Goal: Transaction & Acquisition: Purchase product/service

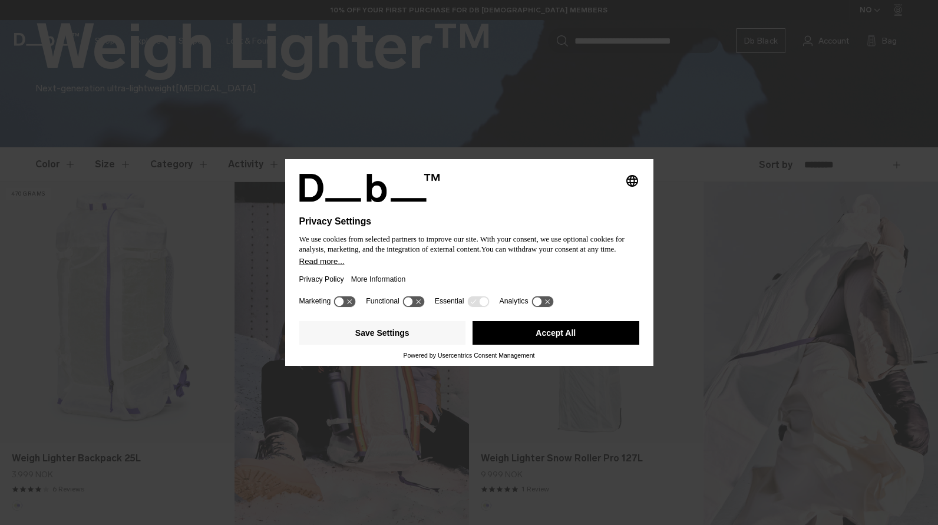
click at [550, 333] on button "Accept All" at bounding box center [555, 333] width 167 height 24
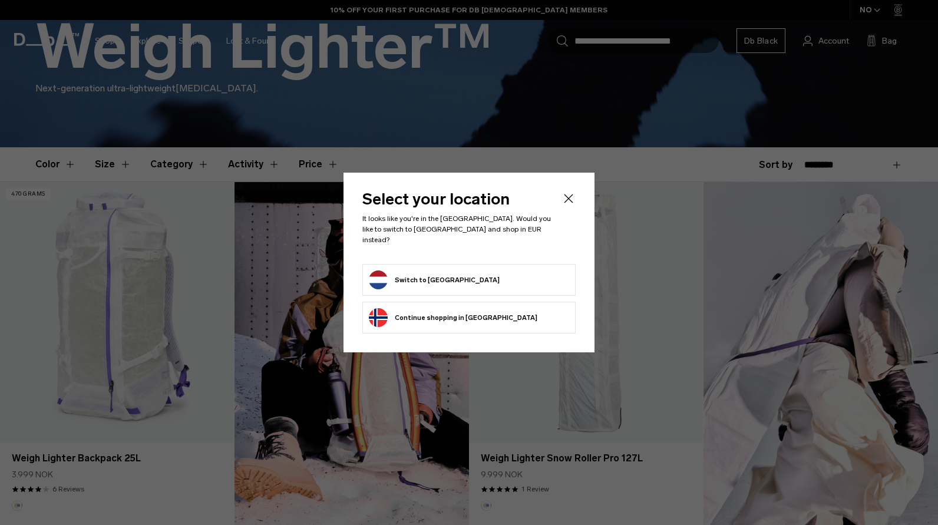
click at [476, 264] on li "Switch to Netherlands" at bounding box center [468, 280] width 213 height 32
click at [443, 274] on button "Switch to Netherlands" at bounding box center [434, 279] width 131 height 19
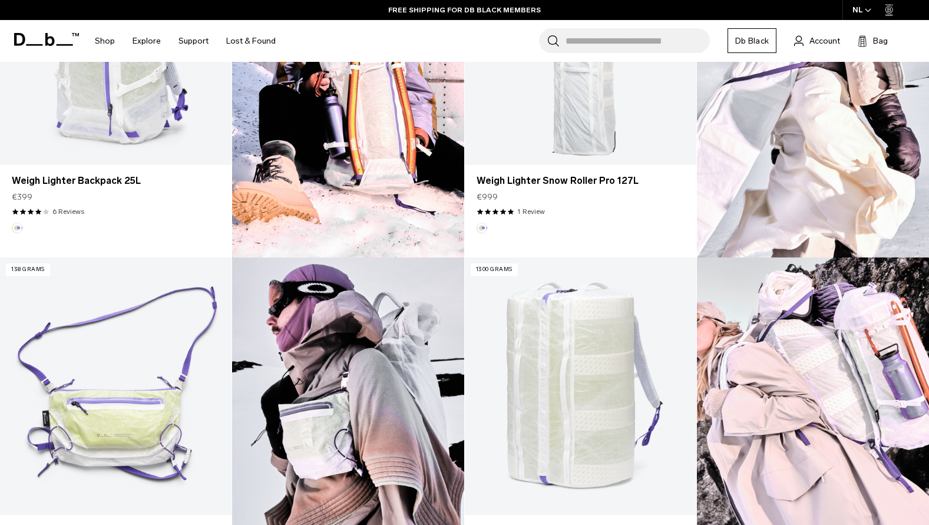
scroll to position [589, 0]
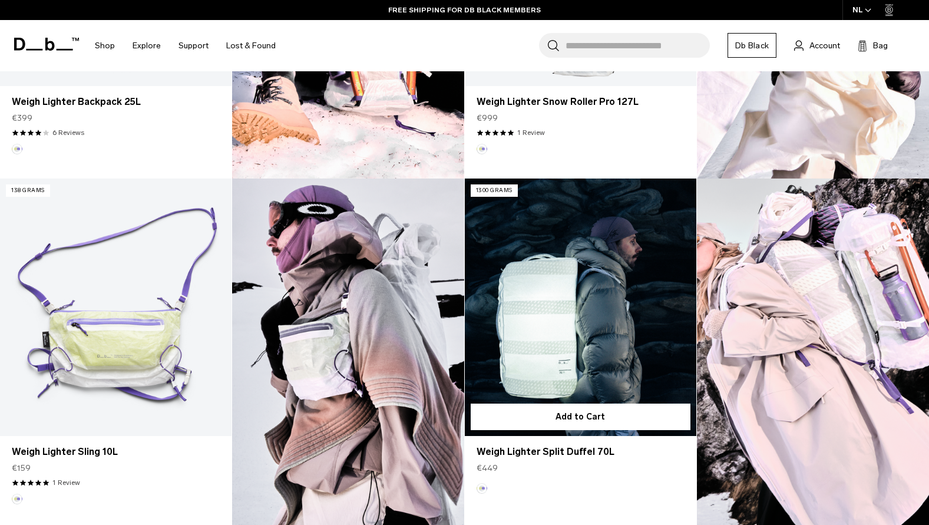
click at [585, 315] on link "Weigh Lighter Split Duffel 70L" at bounding box center [580, 306] width 231 height 257
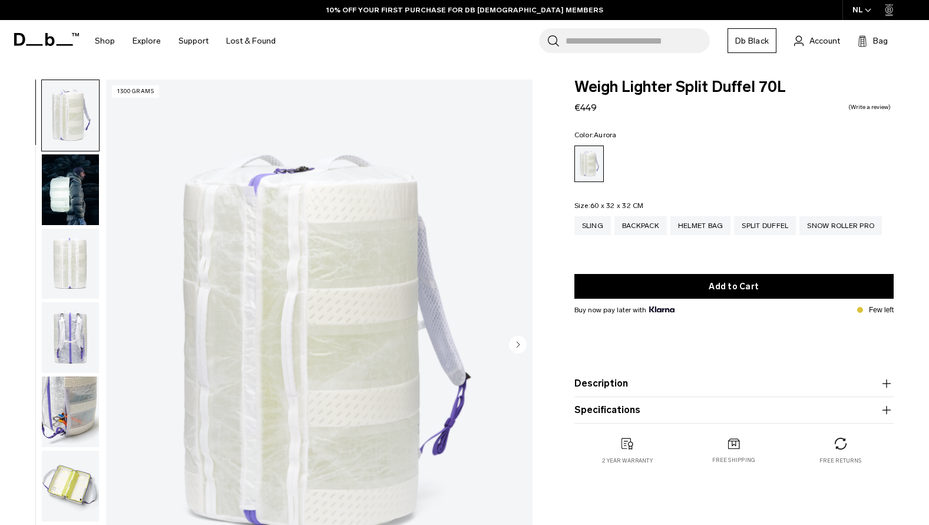
click at [70, 201] on img "button" at bounding box center [70, 189] width 57 height 71
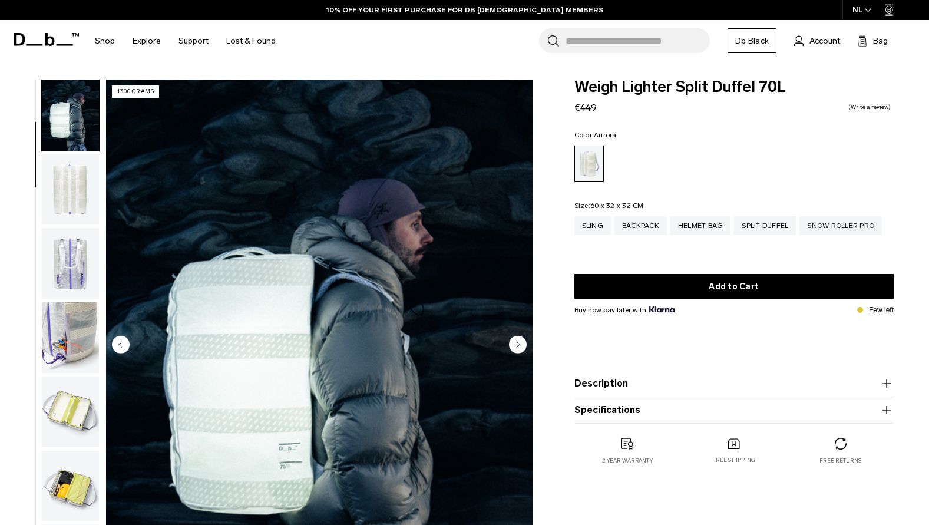
click at [73, 255] on img "button" at bounding box center [70, 263] width 57 height 71
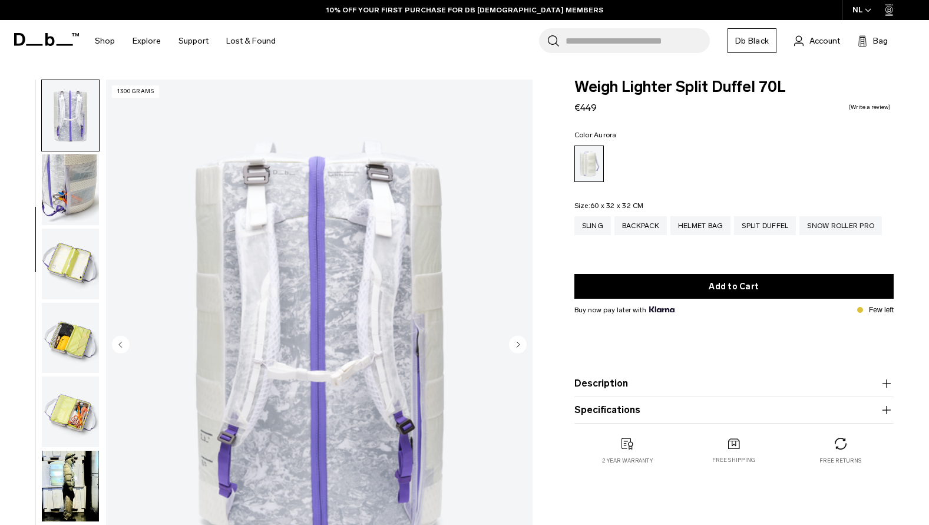
click at [72, 266] on img "button" at bounding box center [70, 264] width 57 height 71
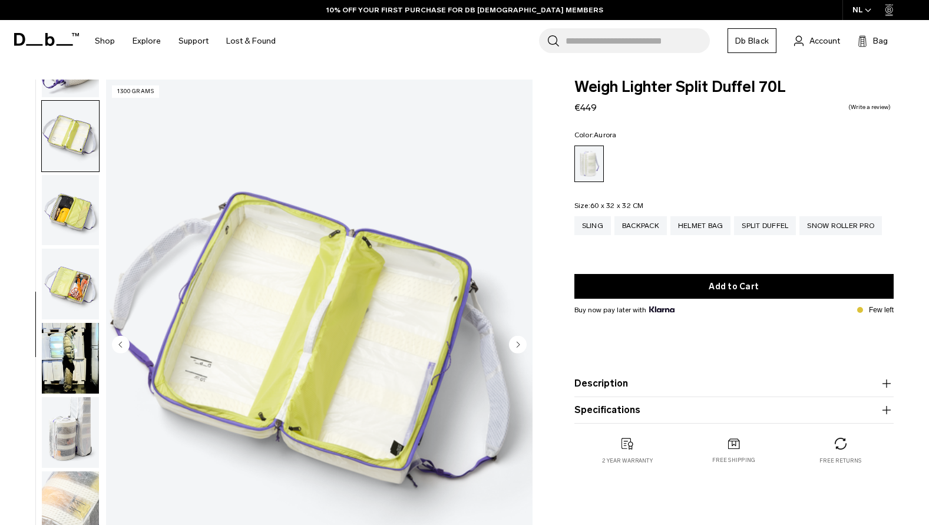
scroll to position [354, 0]
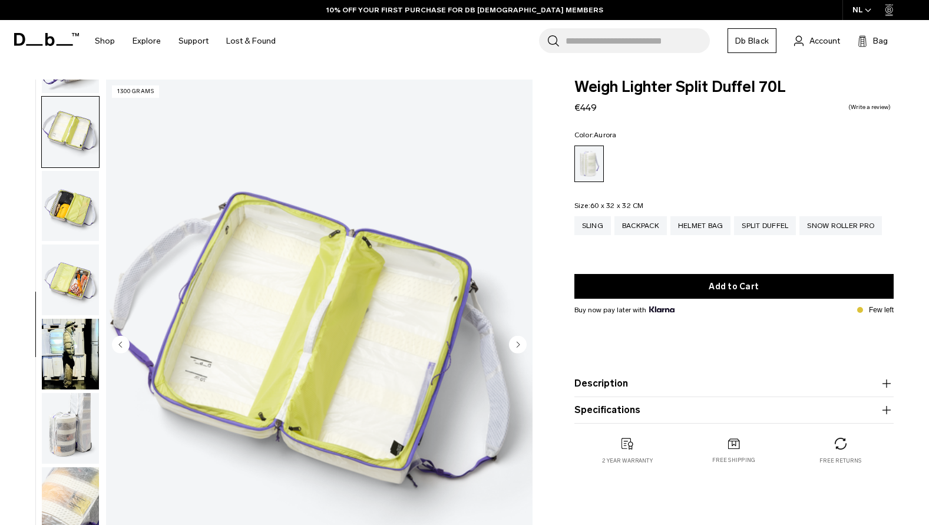
click at [72, 292] on img "button" at bounding box center [70, 279] width 57 height 71
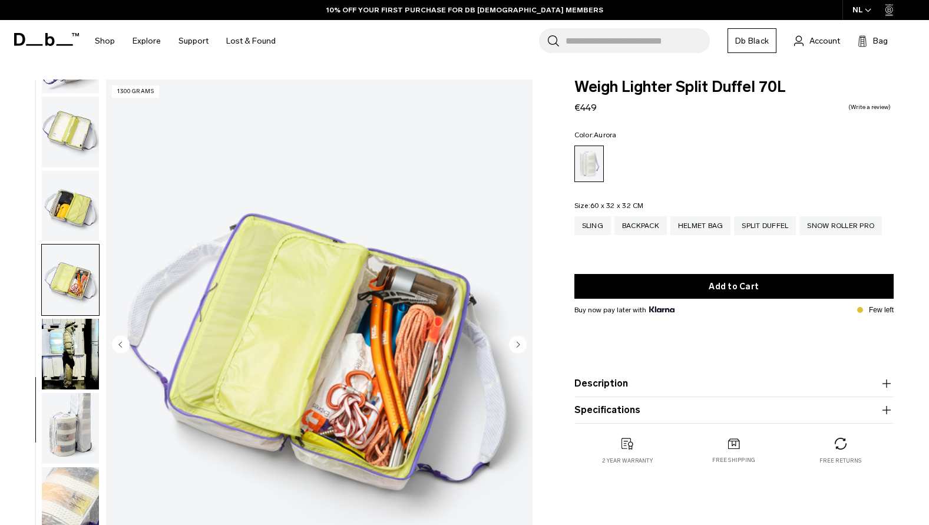
click at [71, 336] on img "button" at bounding box center [70, 354] width 57 height 71
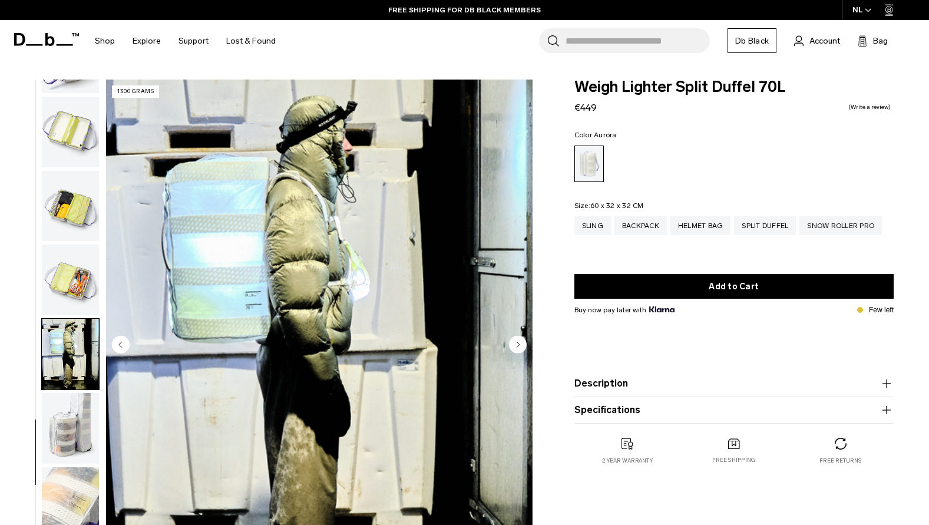
click at [73, 375] on img "button" at bounding box center [70, 354] width 57 height 71
click at [79, 401] on img "button" at bounding box center [70, 428] width 57 height 71
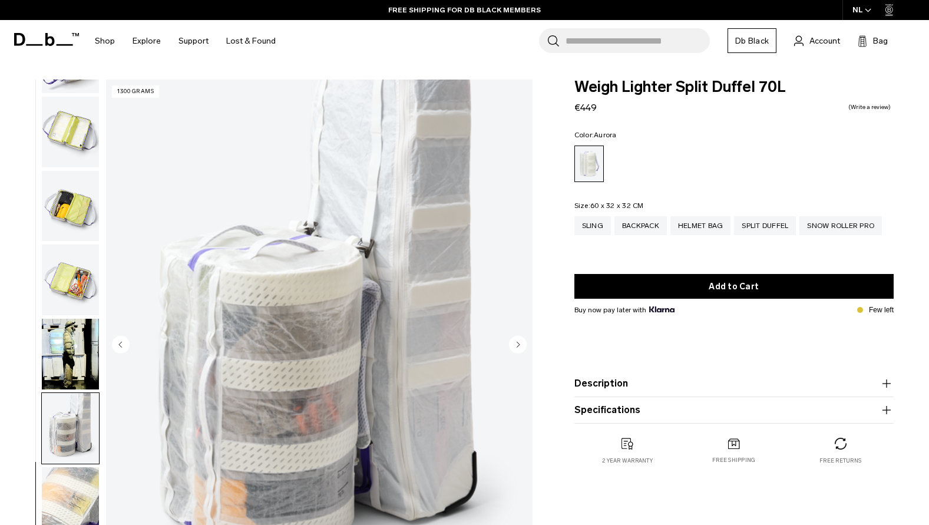
click at [68, 465] on ul at bounding box center [70, 346] width 58 height 532
click at [69, 472] on img "button" at bounding box center [70, 502] width 57 height 71
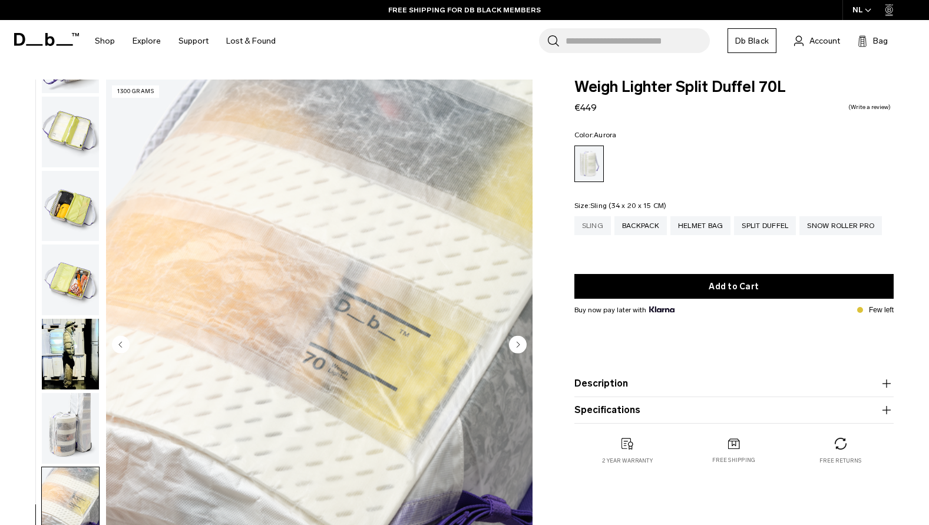
click at [597, 224] on div "Sling" at bounding box center [592, 225] width 37 height 19
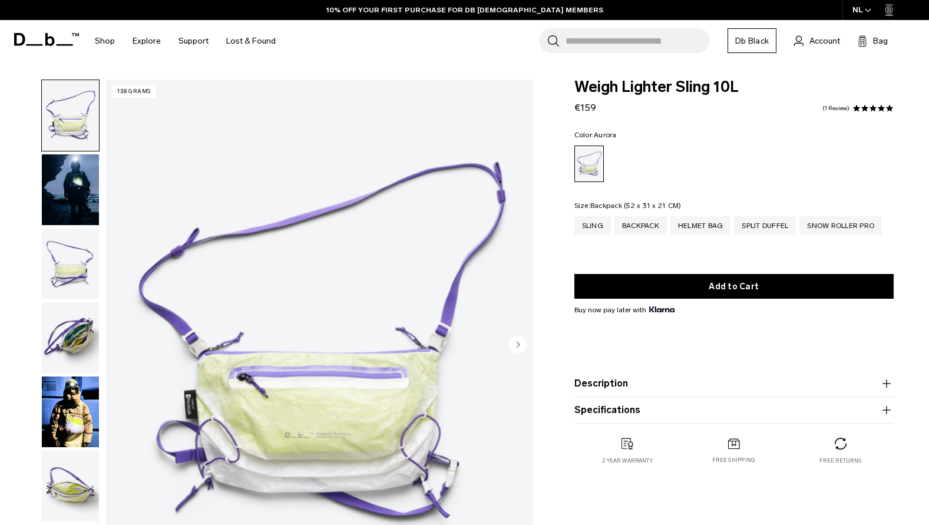
click at [653, 226] on div "Backpack" at bounding box center [640, 225] width 52 height 19
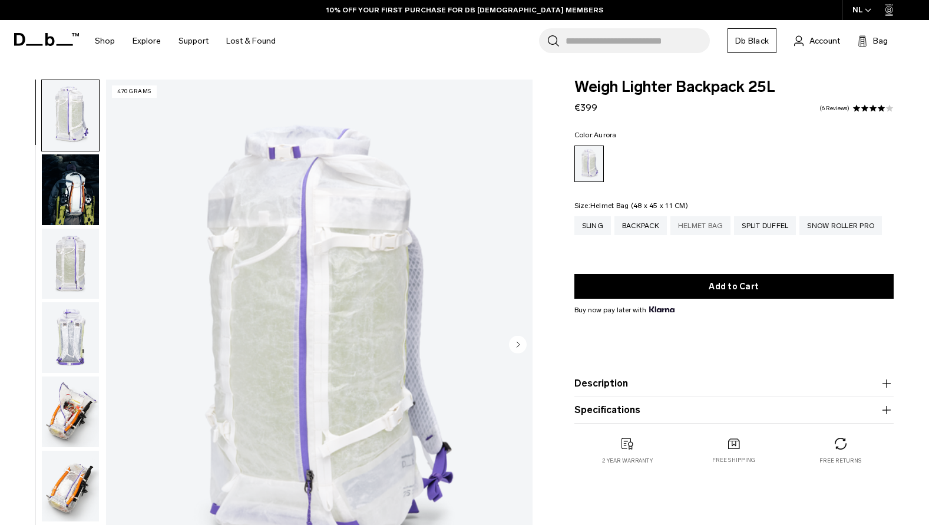
click at [714, 221] on div "Helmet Bag" at bounding box center [700, 225] width 61 height 19
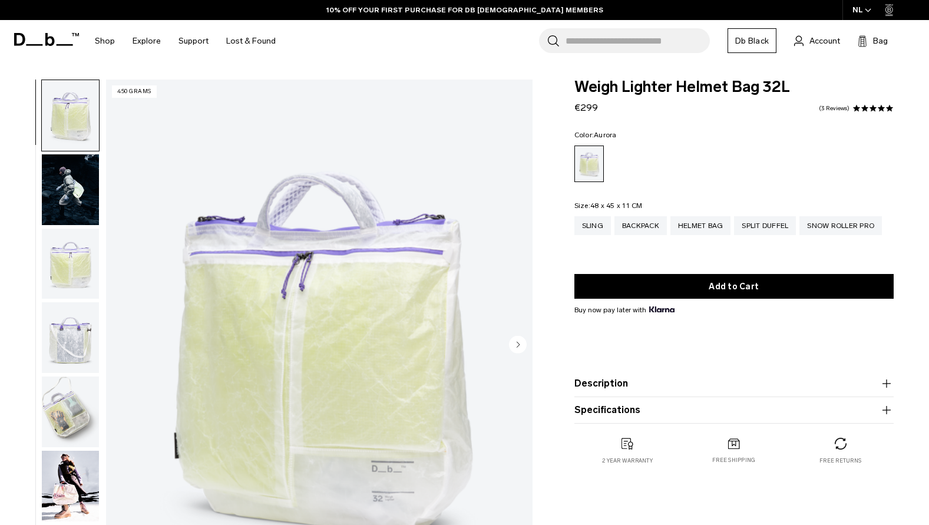
click at [54, 190] on img "button" at bounding box center [70, 189] width 57 height 71
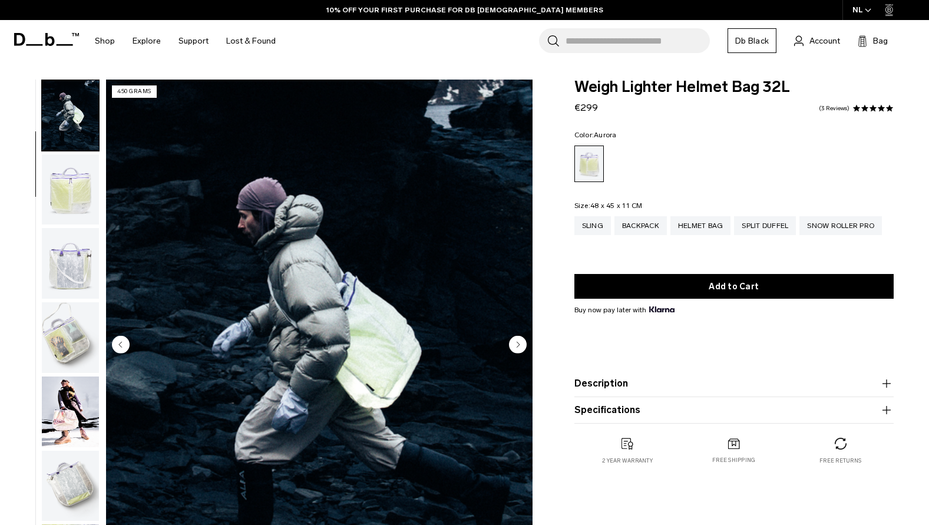
click at [59, 200] on img "button" at bounding box center [70, 189] width 57 height 71
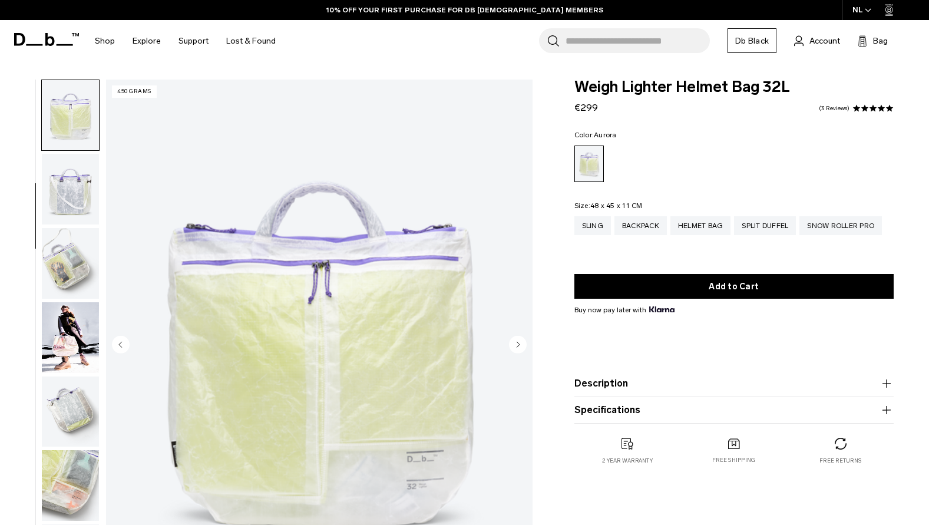
click at [64, 241] on img "button" at bounding box center [70, 263] width 57 height 71
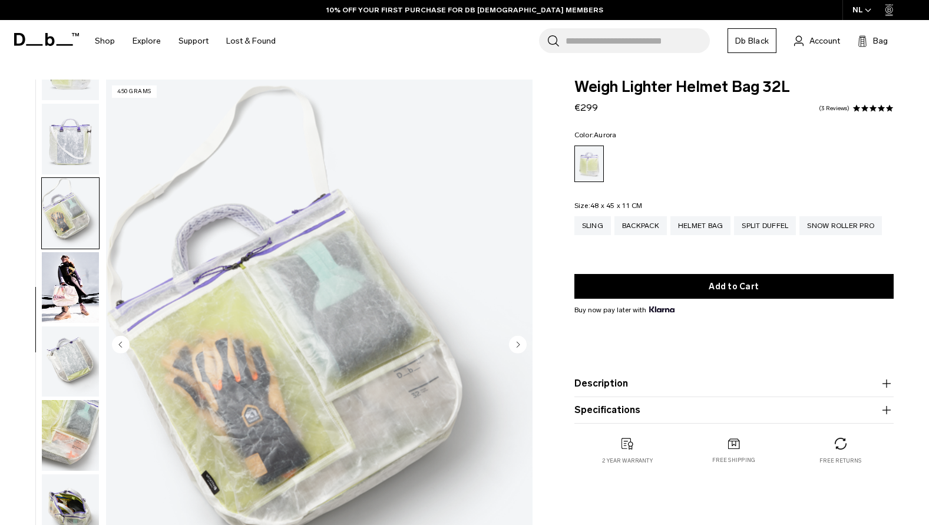
scroll to position [206, 0]
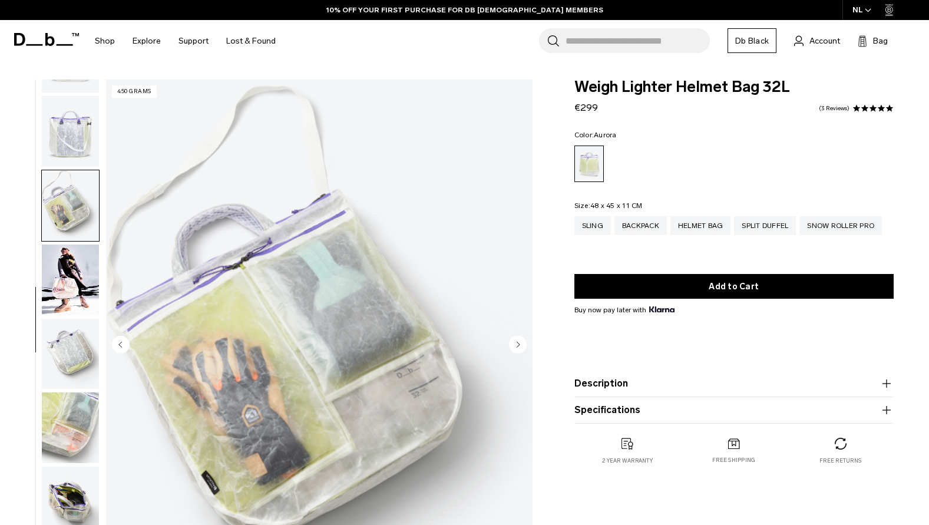
click at [67, 280] on img "button" at bounding box center [70, 279] width 57 height 71
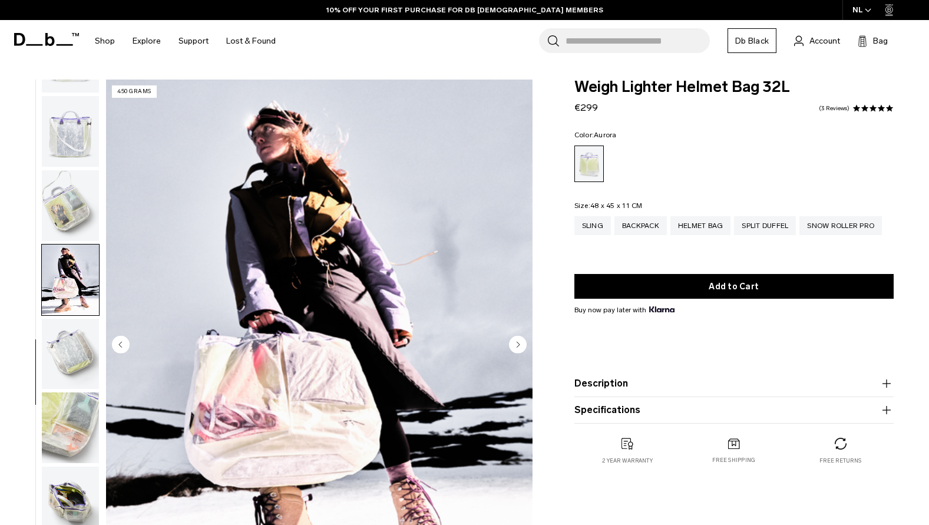
click at [64, 324] on img "button" at bounding box center [70, 354] width 57 height 71
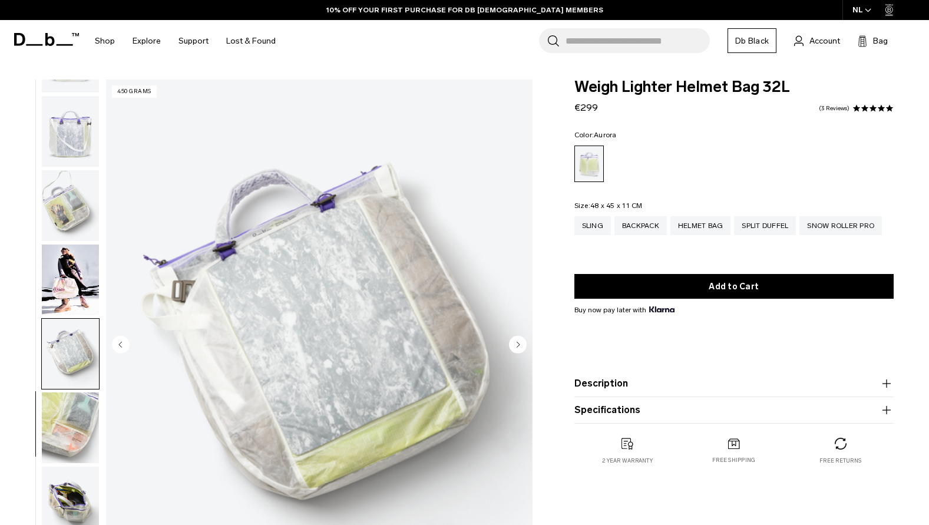
click at [68, 409] on img "button" at bounding box center [70, 427] width 57 height 71
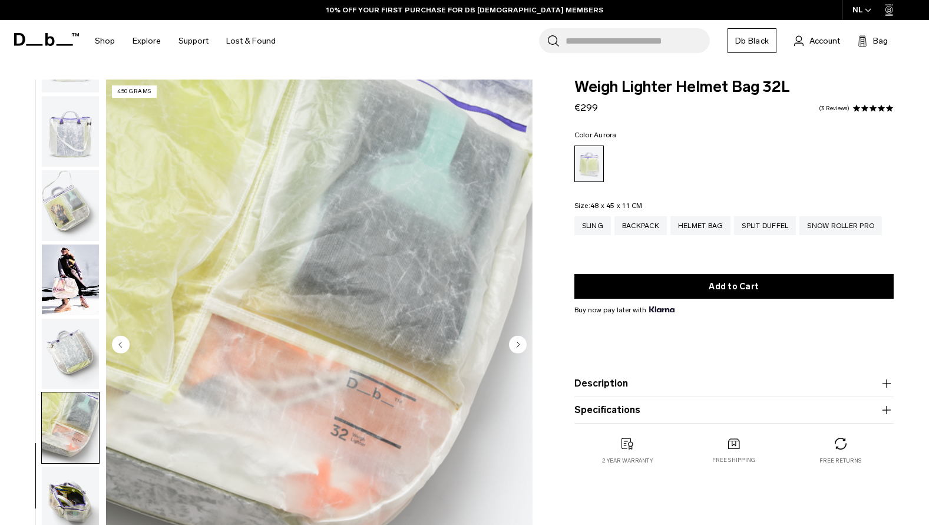
scroll to position [59, 0]
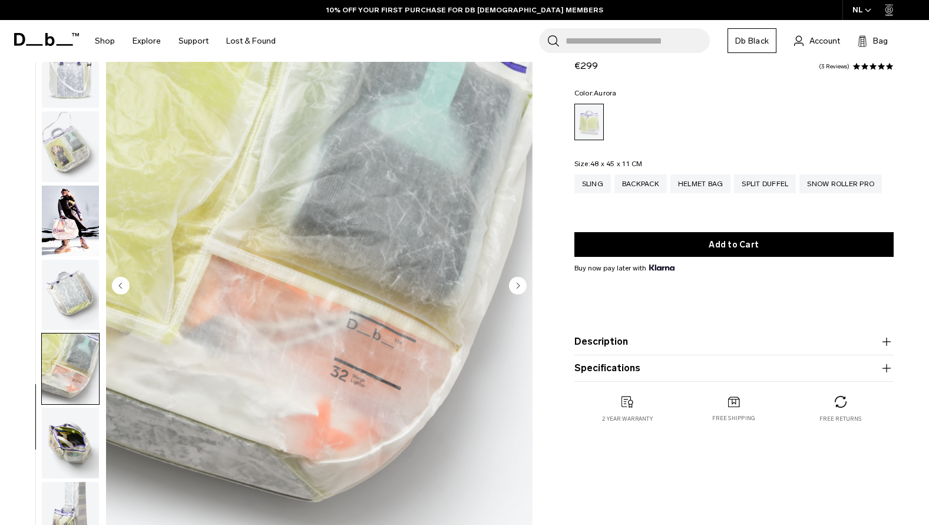
click at [63, 426] on img "button" at bounding box center [70, 443] width 57 height 71
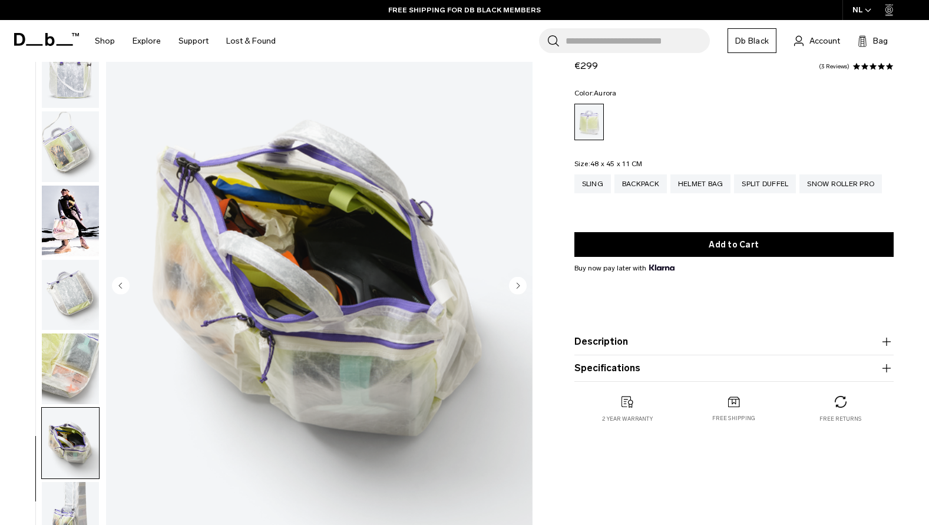
click at [64, 499] on img "button" at bounding box center [70, 517] width 57 height 71
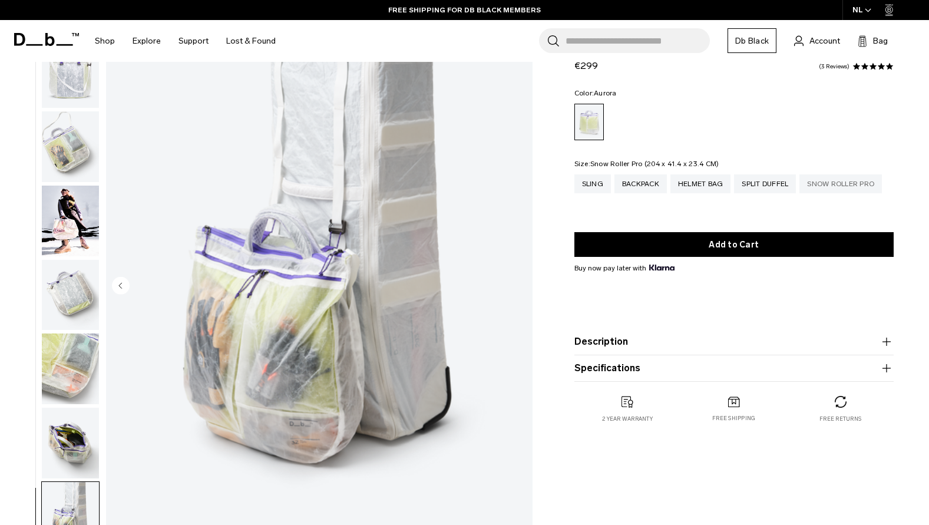
click at [840, 193] on div "Snow Roller Pro" at bounding box center [840, 183] width 82 height 19
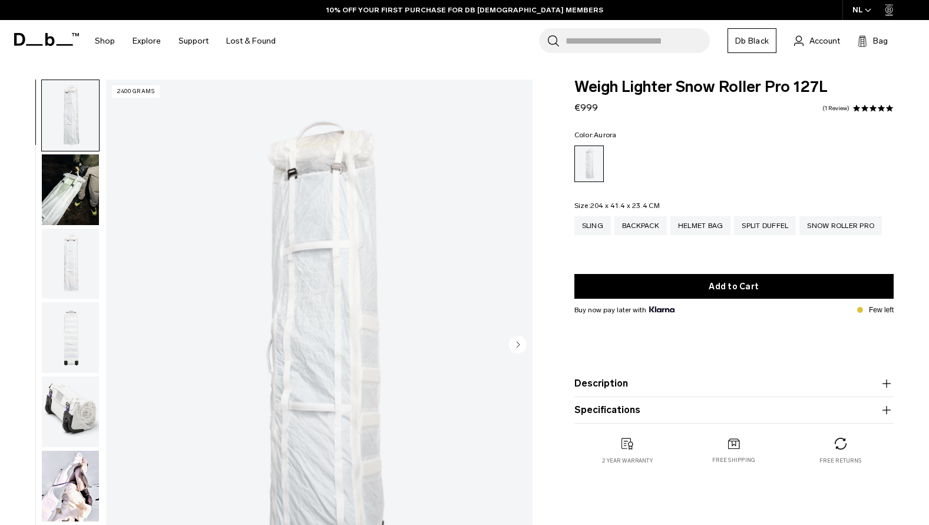
click at [65, 415] on img "button" at bounding box center [70, 411] width 57 height 71
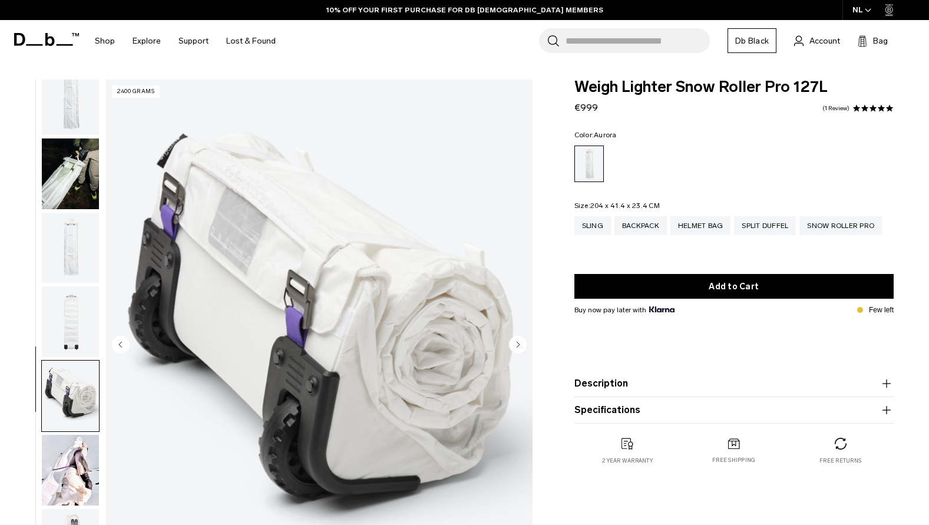
scroll to position [58, 0]
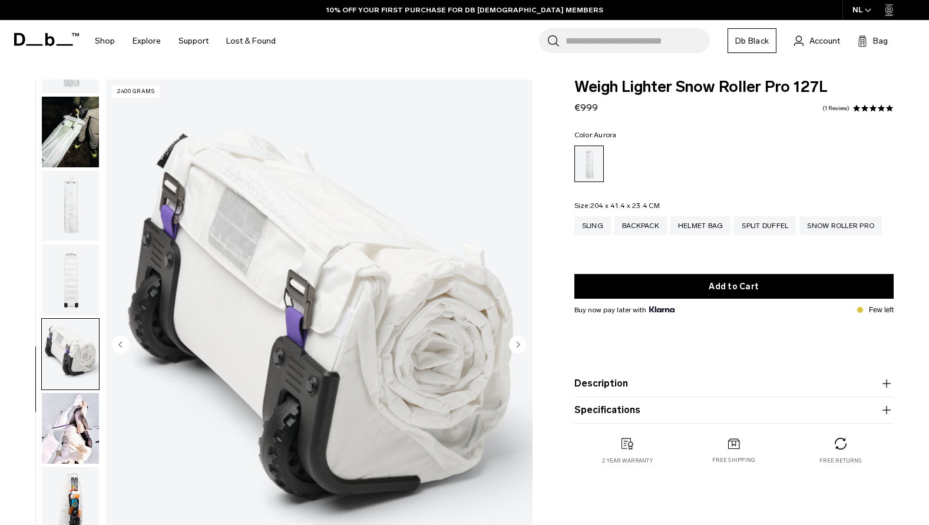
click at [68, 472] on img "button" at bounding box center [70, 502] width 57 height 71
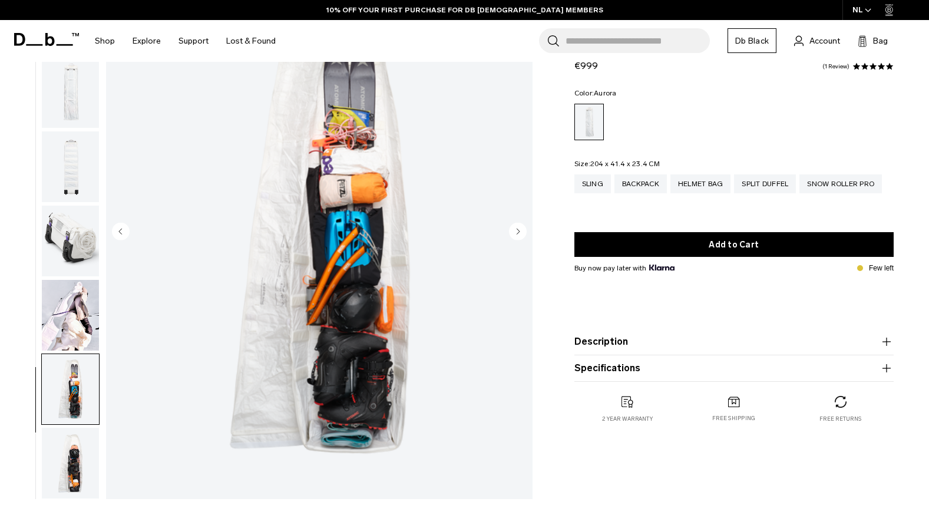
scroll to position [118, 0]
